Goal: Complete application form

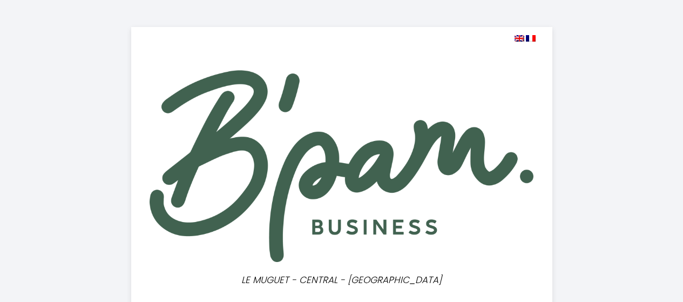
select select
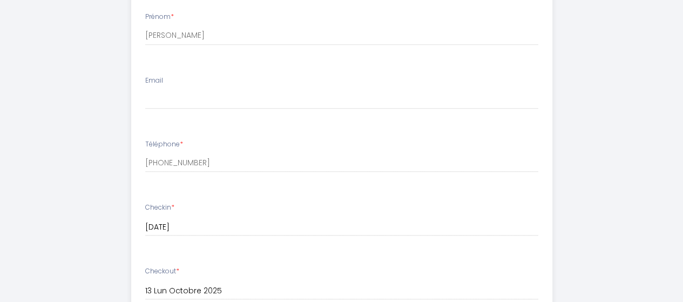
scroll to position [400, 0]
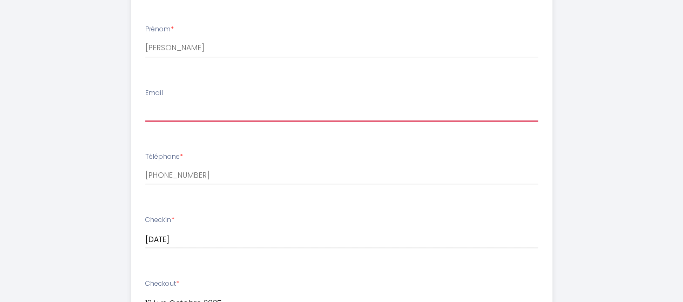
click at [176, 108] on input "Email" at bounding box center [341, 111] width 393 height 19
type input "[EMAIL_ADDRESS][DOMAIN_NAME]"
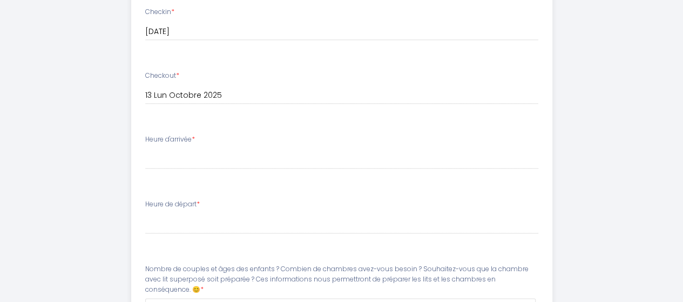
scroll to position [608, 0]
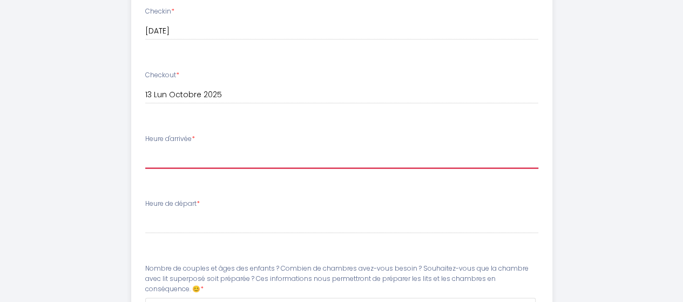
click at [177, 162] on select "17:00 17:30 18:00 18:30 19:00 19:30 20:00 20:30 21:00 21:30 22:00 22:30 23:00 2…" at bounding box center [341, 158] width 393 height 21
select select "17:00"
click at [145, 148] on select "17:00 17:30 18:00 18:30 19:00 19:30 20:00 20:30 21:00 21:30 22:00 22:30 23:00 2…" at bounding box center [341, 158] width 393 height 21
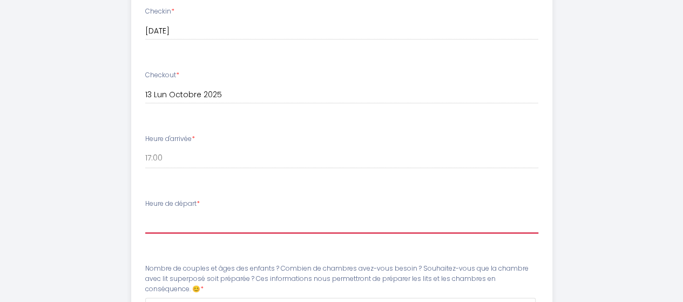
click at [184, 218] on select "00:00 00:30 01:00 01:30 02:00 02:30 03:00 03:30 04:00 04:30 05:00 05:30 06:00 0…" at bounding box center [341, 223] width 393 height 21
select select "11:00"
click at [145, 213] on select "00:00 00:30 01:00 01:30 02:00 02:30 03:00 03:30 04:00 04:30 05:00 05:30 06:00 0…" at bounding box center [341, 223] width 393 height 21
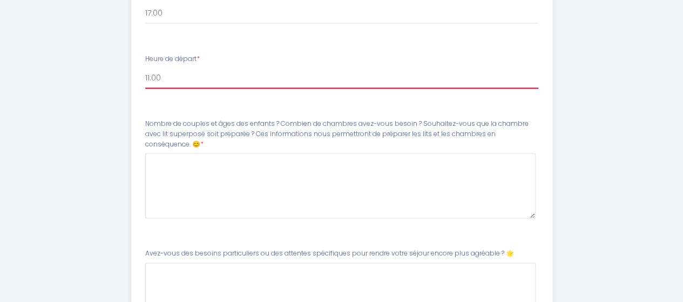
scroll to position [788, 0]
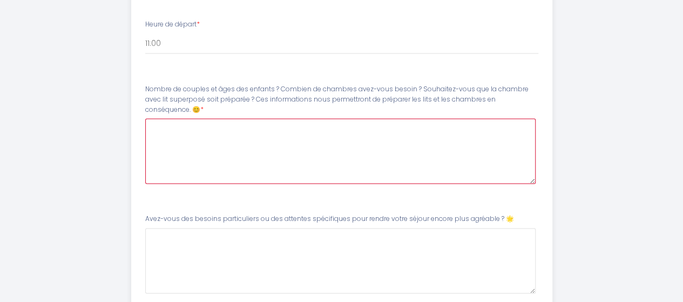
click at [199, 161] on 😊8 at bounding box center [340, 150] width 391 height 65
type 😊8 "@"
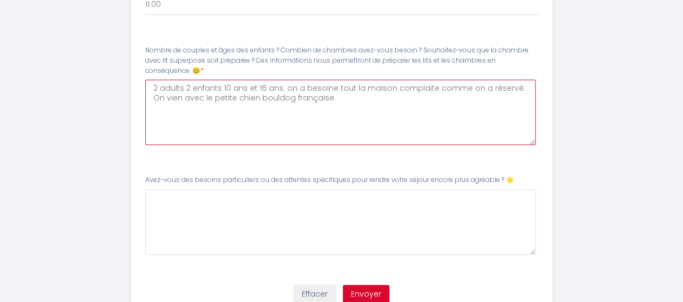
click at [316, 88] on 😊8 "2 adults 2 enfants 10 ans et 16 ans. on a besoine tout la maison complaite comm…" at bounding box center [340, 111] width 391 height 65
click at [316, 89] on 😊8 "2 adults 2 enfants 10 ans et 16 ans. on a besoine tout la maison complaite comm…" at bounding box center [340, 111] width 391 height 65
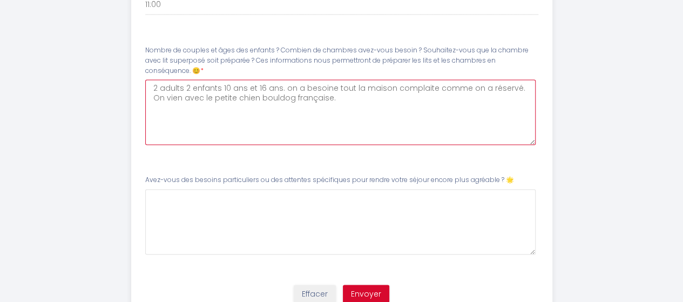
click at [316, 89] on 😊8 "2 adults 2 enfants 10 ans et 16 ans. on a besoine tout la maison complaite comm…" at bounding box center [340, 111] width 391 height 65
click at [372, 93] on 😊8 "2 adults 2 enfants 10 ans et 16 ans. on a besoine tout la maison complaite comm…" at bounding box center [340, 111] width 391 height 65
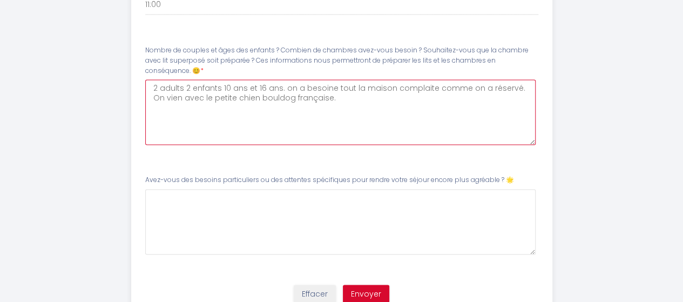
scroll to position [870, 0]
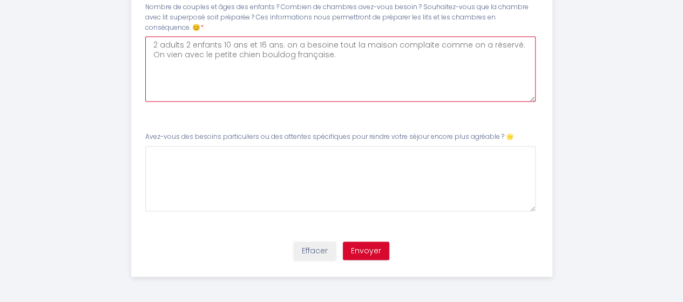
type 😊8 "2 adults 2 enfants 10 ans et 16 ans. on a besoine tout la maison complaite comm…"
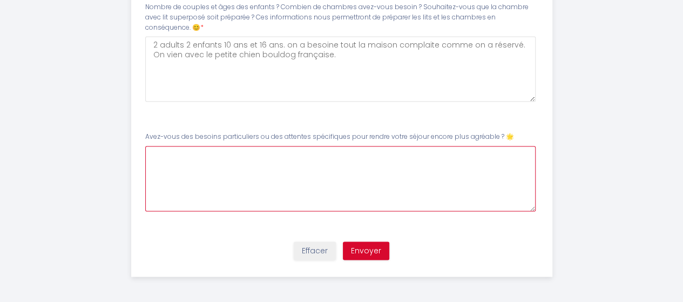
click at [288, 156] on 🌟9 at bounding box center [340, 178] width 391 height 65
type 🌟9 "u"
type 🌟9 "on veut venir a 14 - 15 h merci"
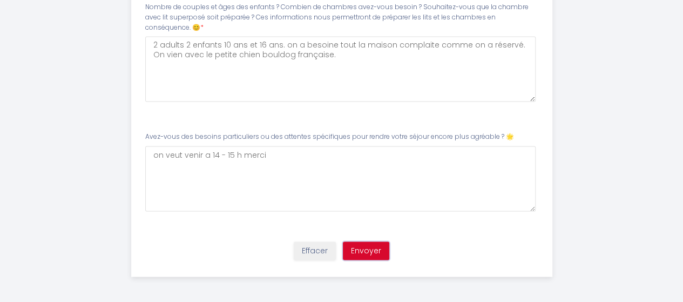
click at [373, 252] on button "Envoyer" at bounding box center [366, 251] width 46 height 18
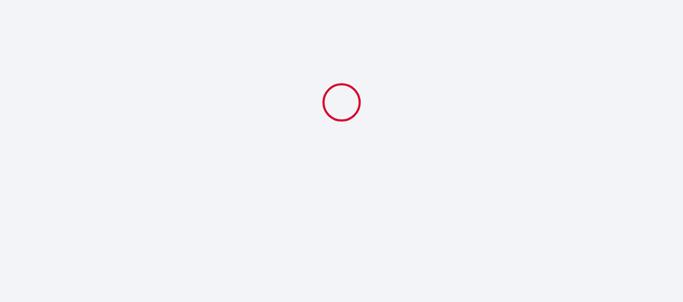
scroll to position [0, 0]
select select "11:00"
